Goal: Transaction & Acquisition: Purchase product/service

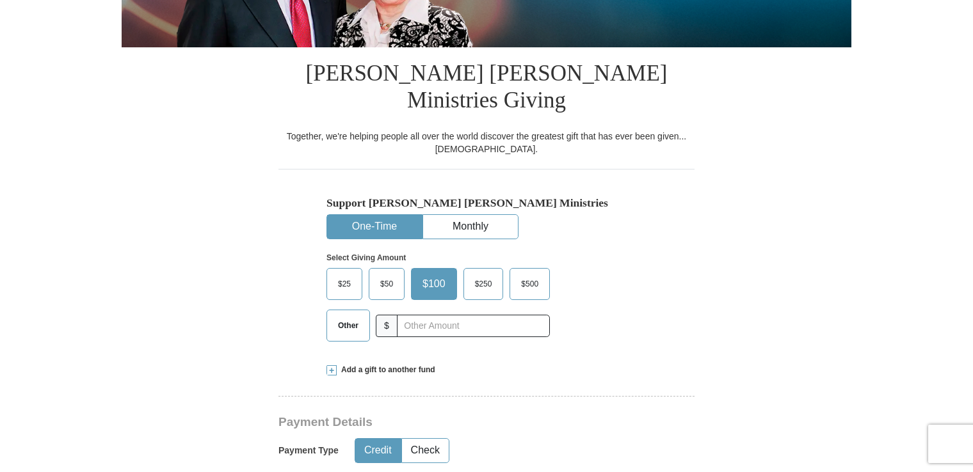
scroll to position [274, 0]
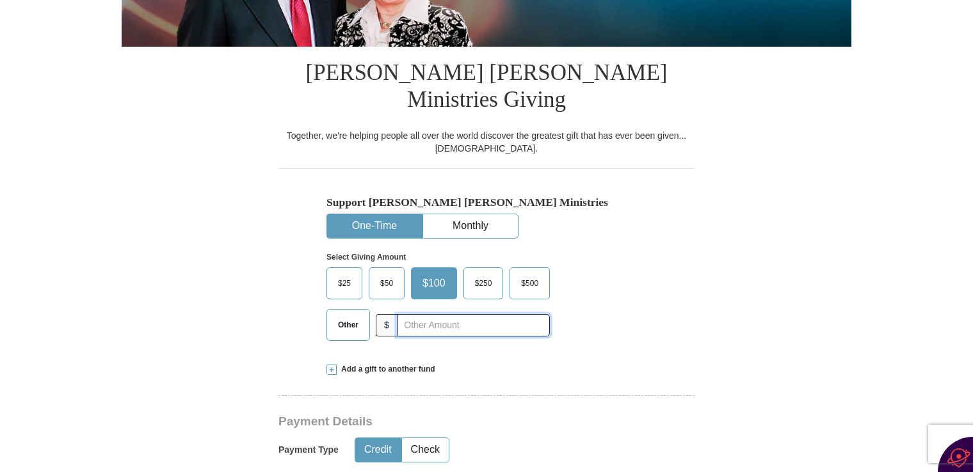
click at [423, 314] on input "text" at bounding box center [473, 325] width 153 height 22
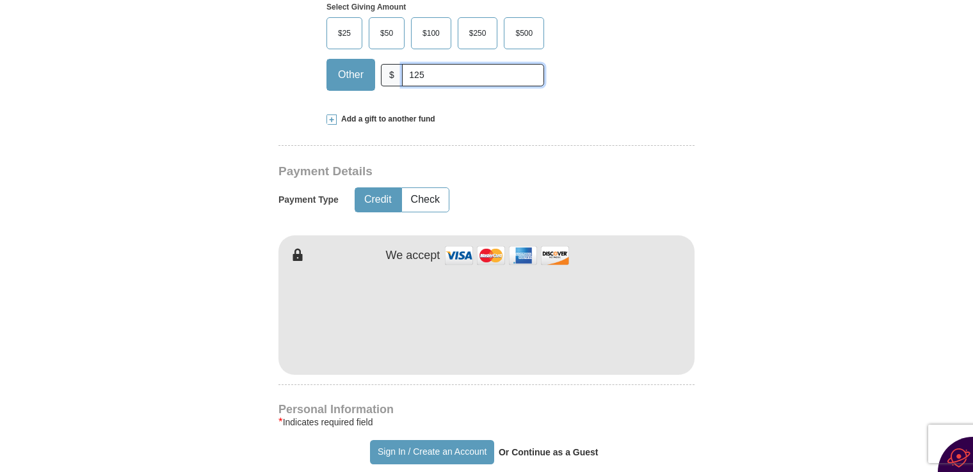
scroll to position [529, 0]
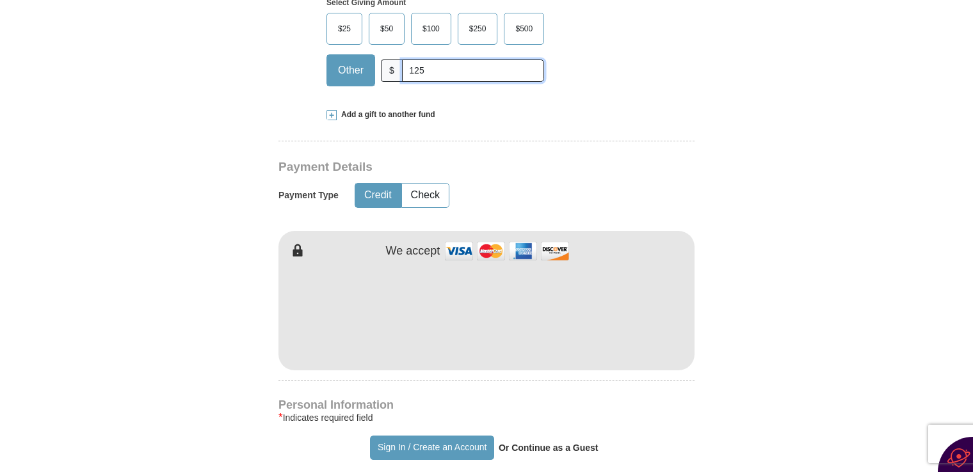
type input "125"
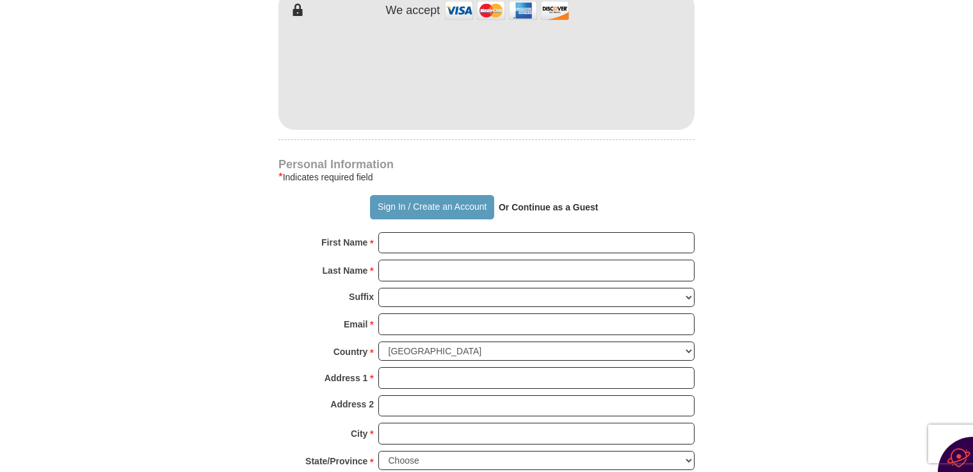
scroll to position [781, 0]
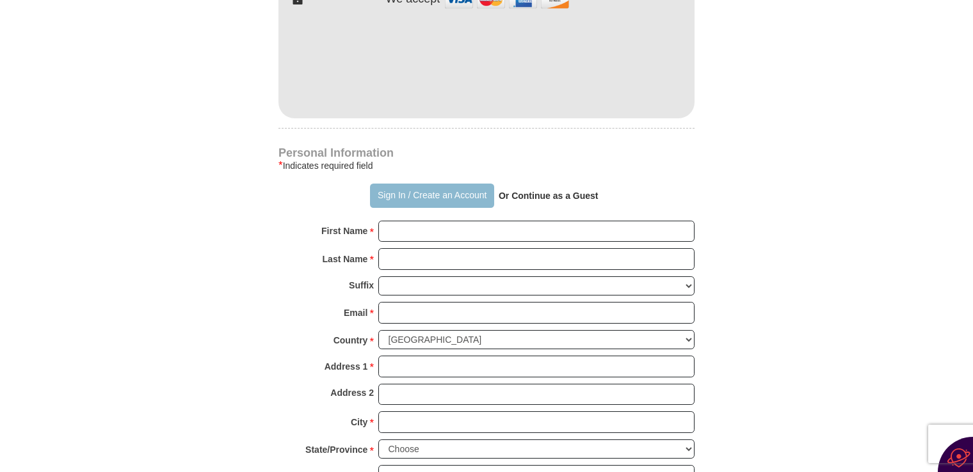
click at [435, 184] on button "Sign In / Create an Account" at bounding box center [432, 196] width 124 height 24
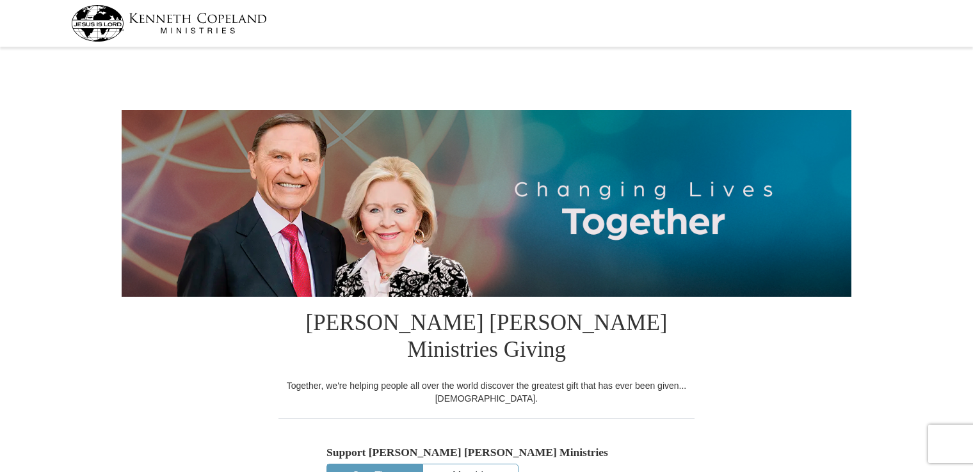
select select "WA"
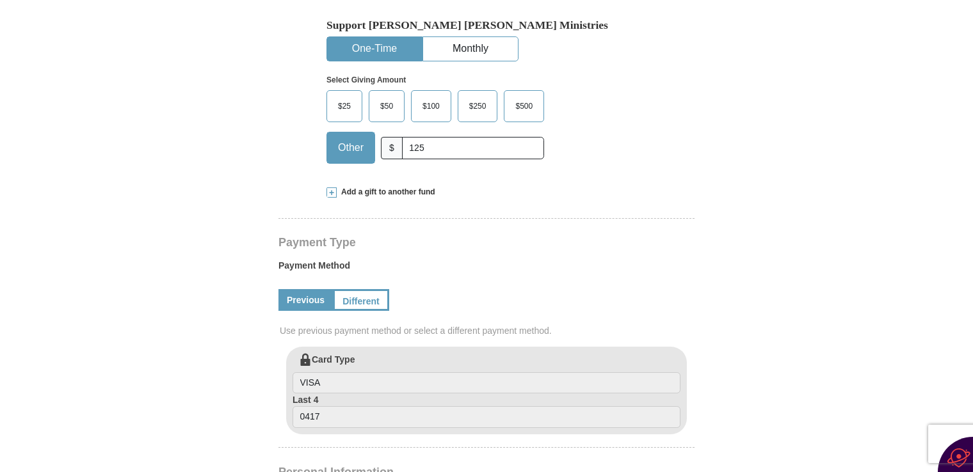
scroll to position [434, 0]
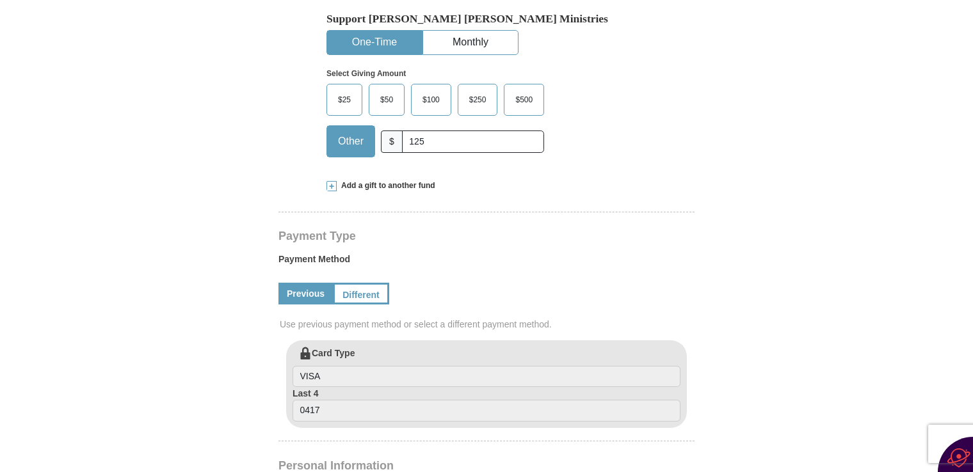
click at [300, 283] on link "Previous" at bounding box center [306, 294] width 54 height 22
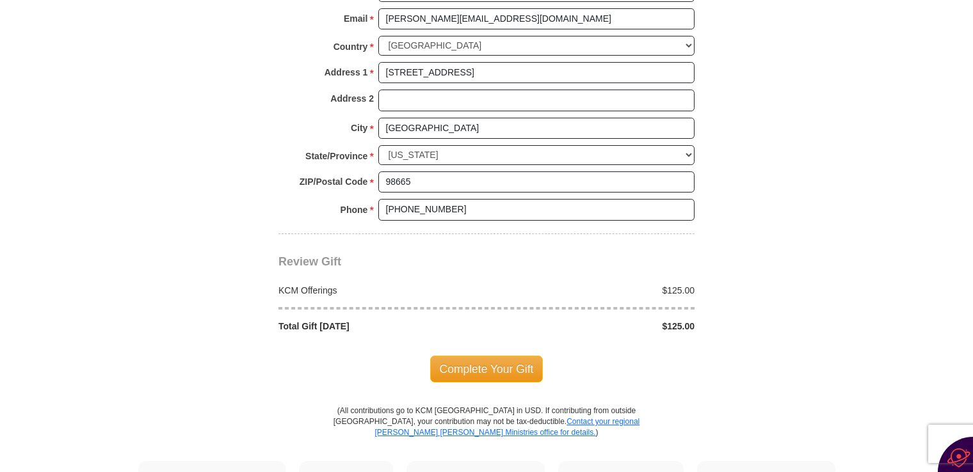
scroll to position [1045, 0]
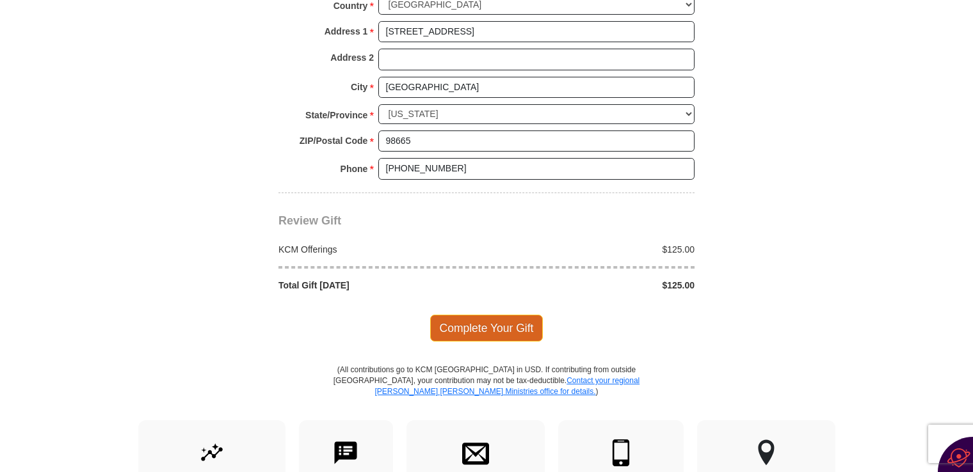
click at [483, 315] on span "Complete Your Gift" at bounding box center [486, 328] width 113 height 27
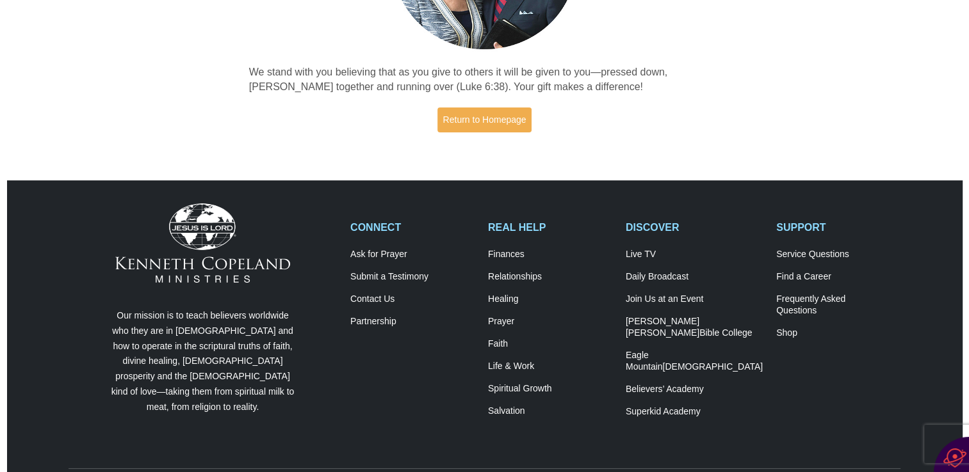
scroll to position [228, 0]
